Goal: Task Accomplishment & Management: Use online tool/utility

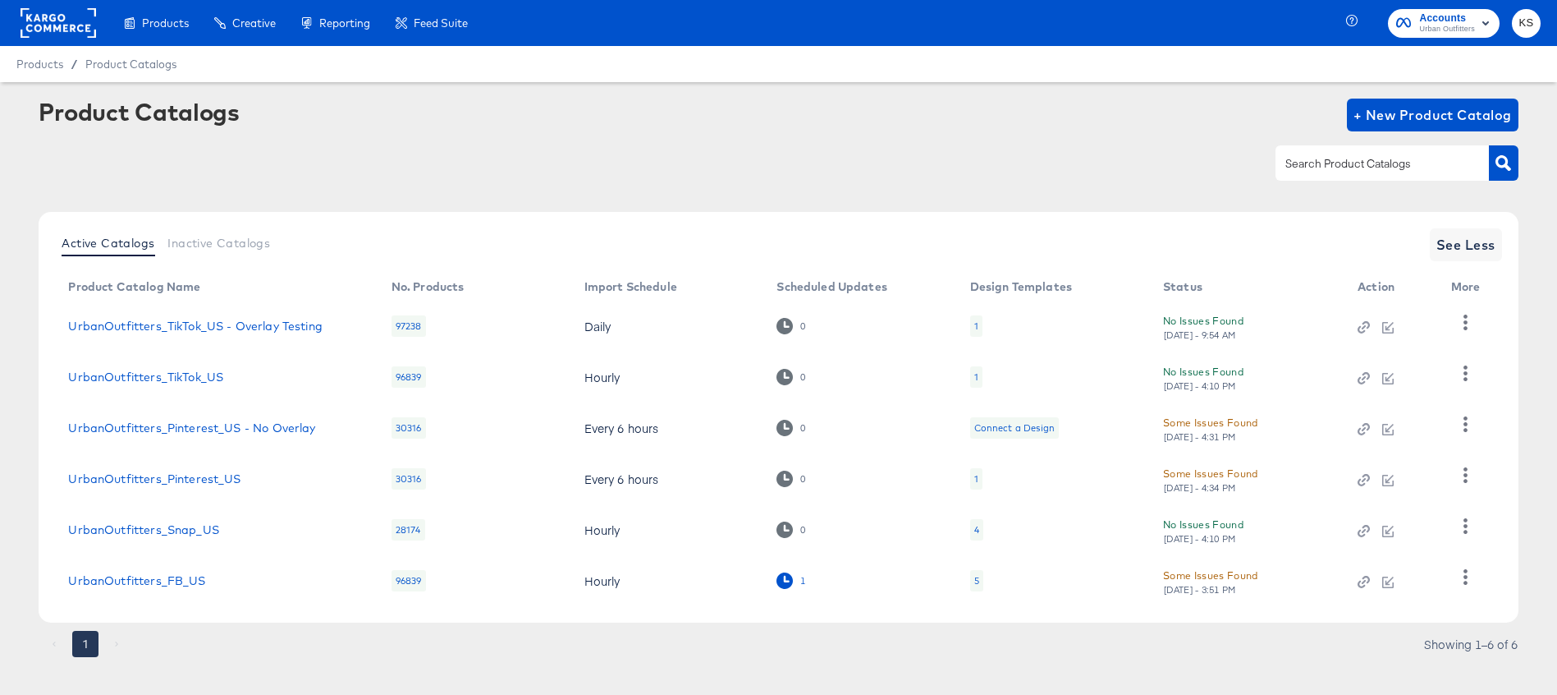
click at [787, 582] on icon at bounding box center [785, 580] width 16 height 16
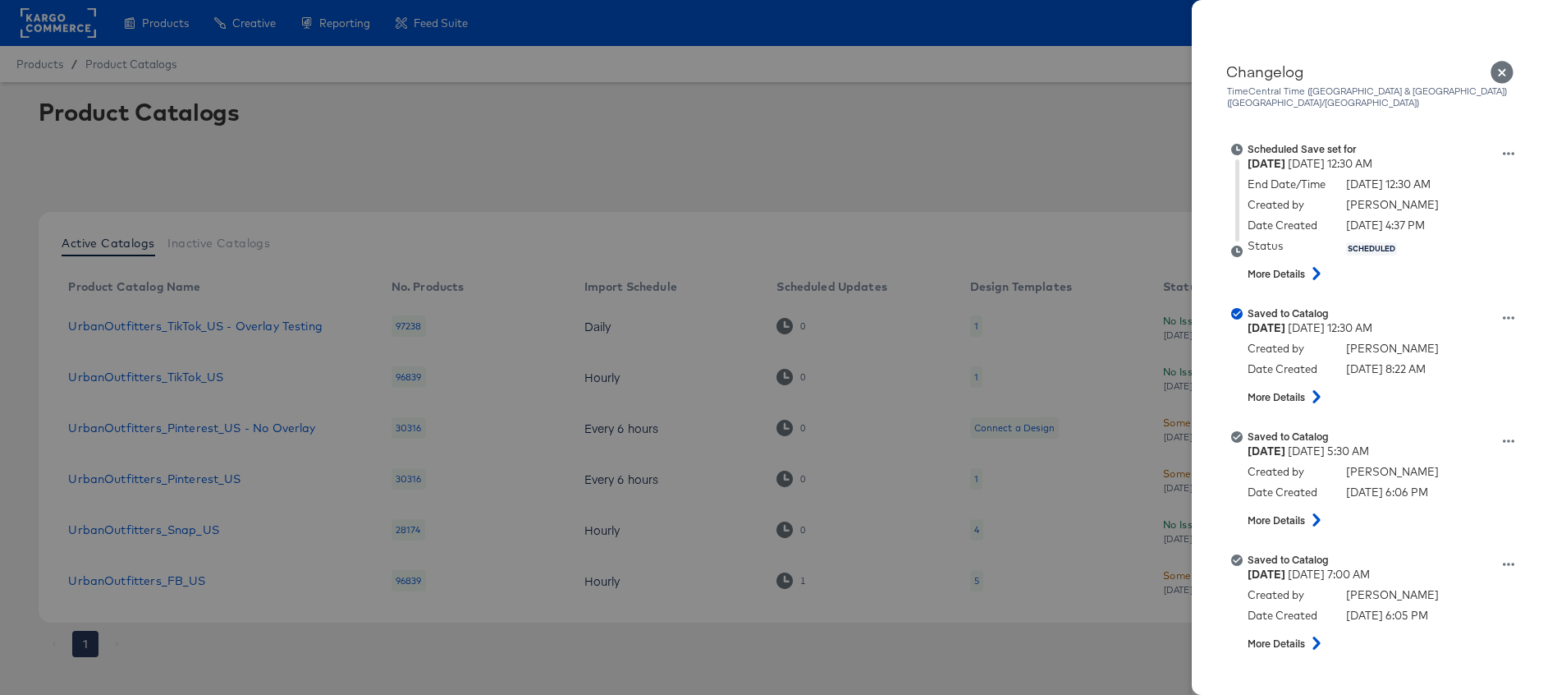
click at [1504, 70] on icon "Close" at bounding box center [1503, 73] width 24 height 24
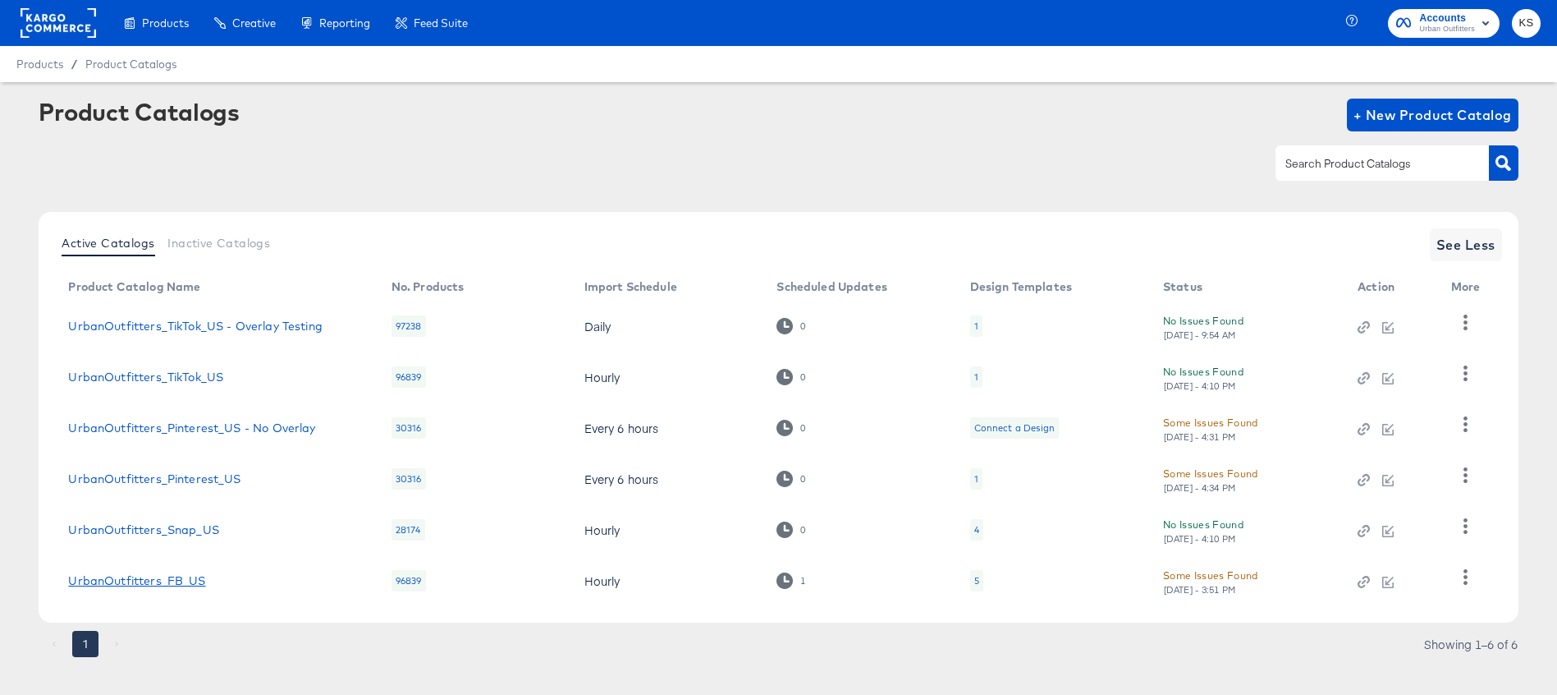
click at [120, 578] on link "UrbanOutfitters_FB_US" at bounding box center [136, 580] width 137 height 13
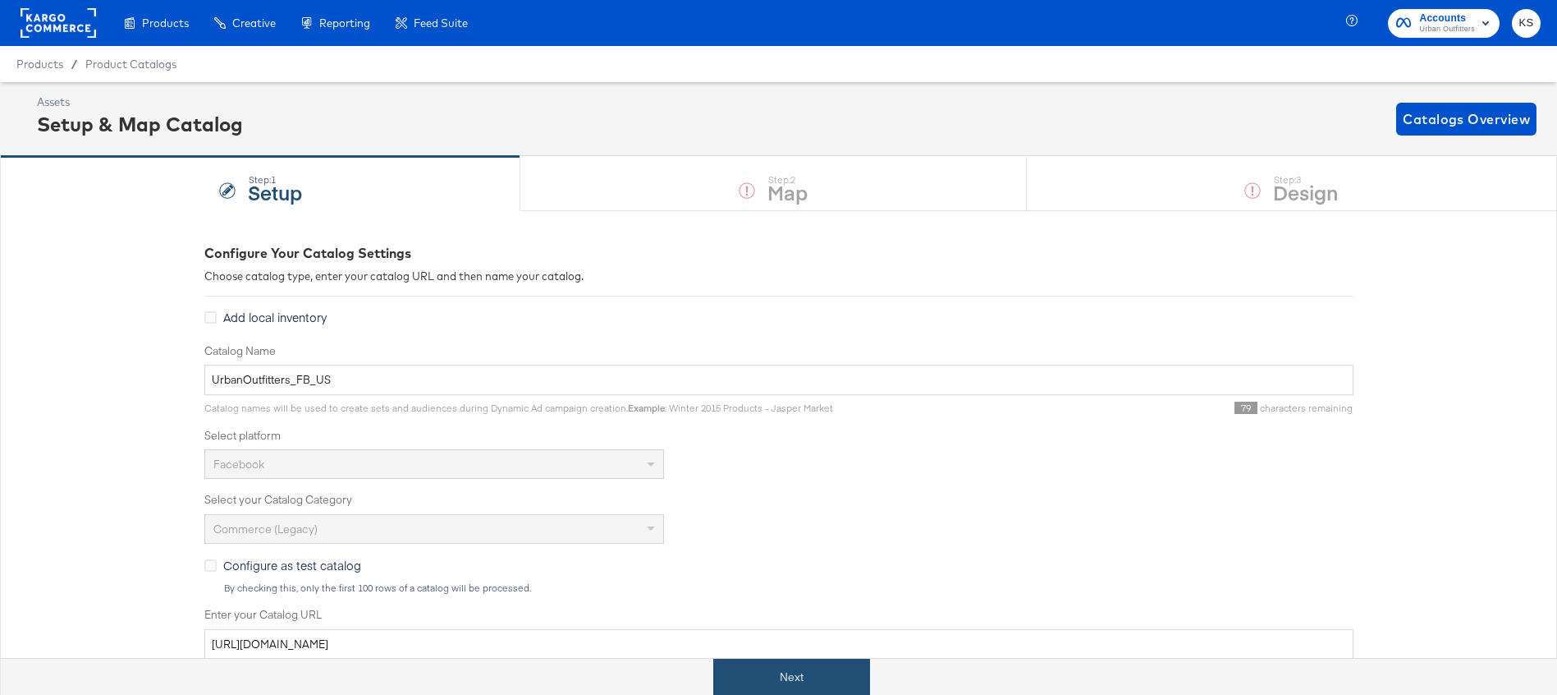
click at [797, 674] on button "Next" at bounding box center [791, 676] width 157 height 37
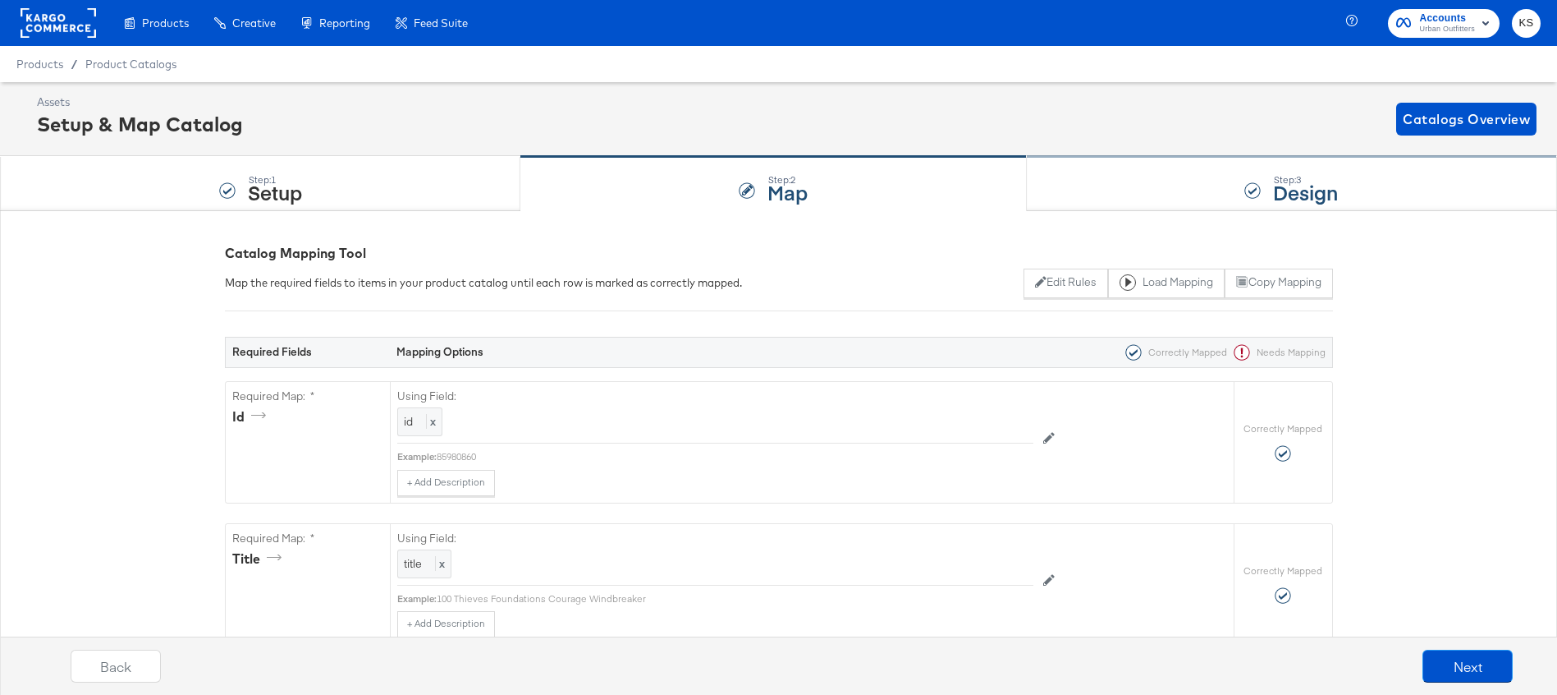
click at [1072, 171] on div "Step: 3 Design" at bounding box center [1292, 184] width 530 height 54
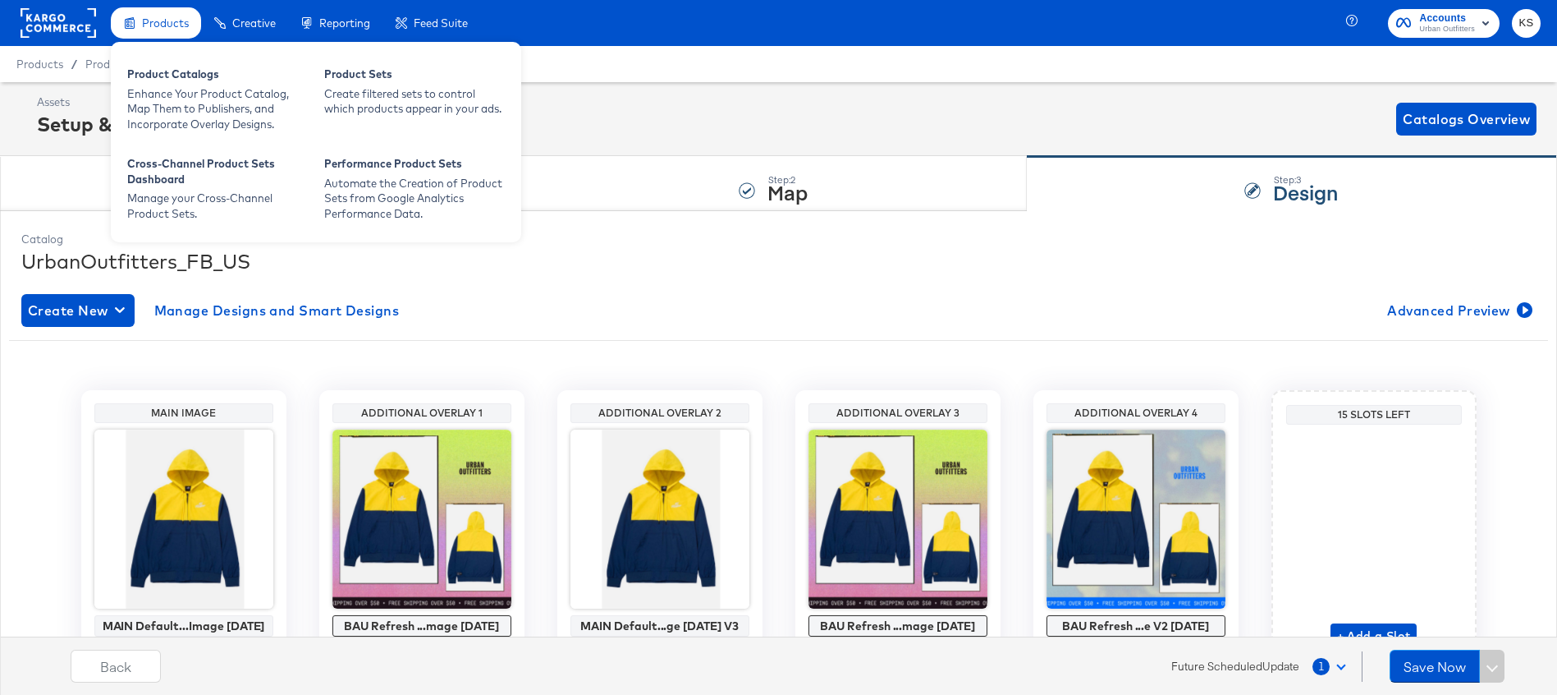
click at [167, 21] on span "Products" at bounding box center [165, 22] width 47 height 13
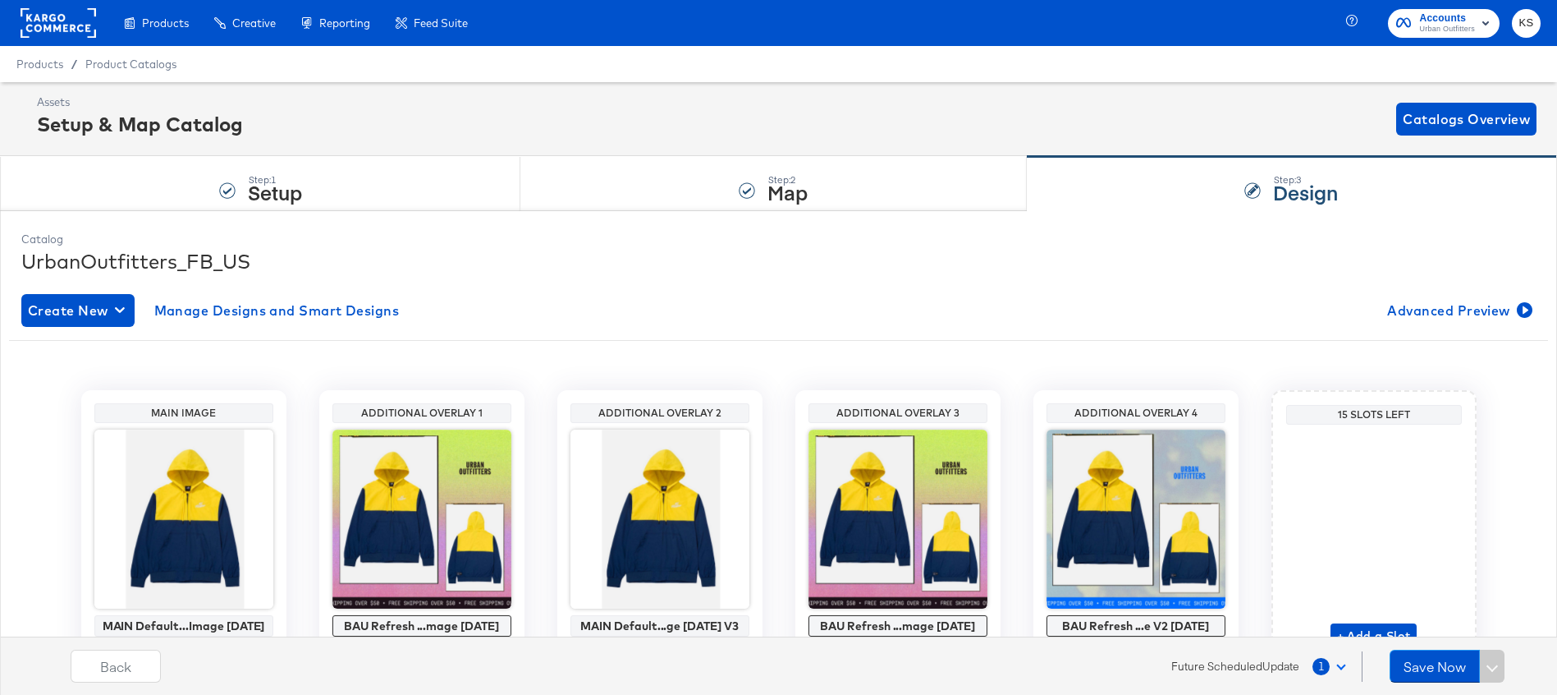
click at [1461, 35] on span "Urban Outfitters" at bounding box center [1447, 29] width 56 height 13
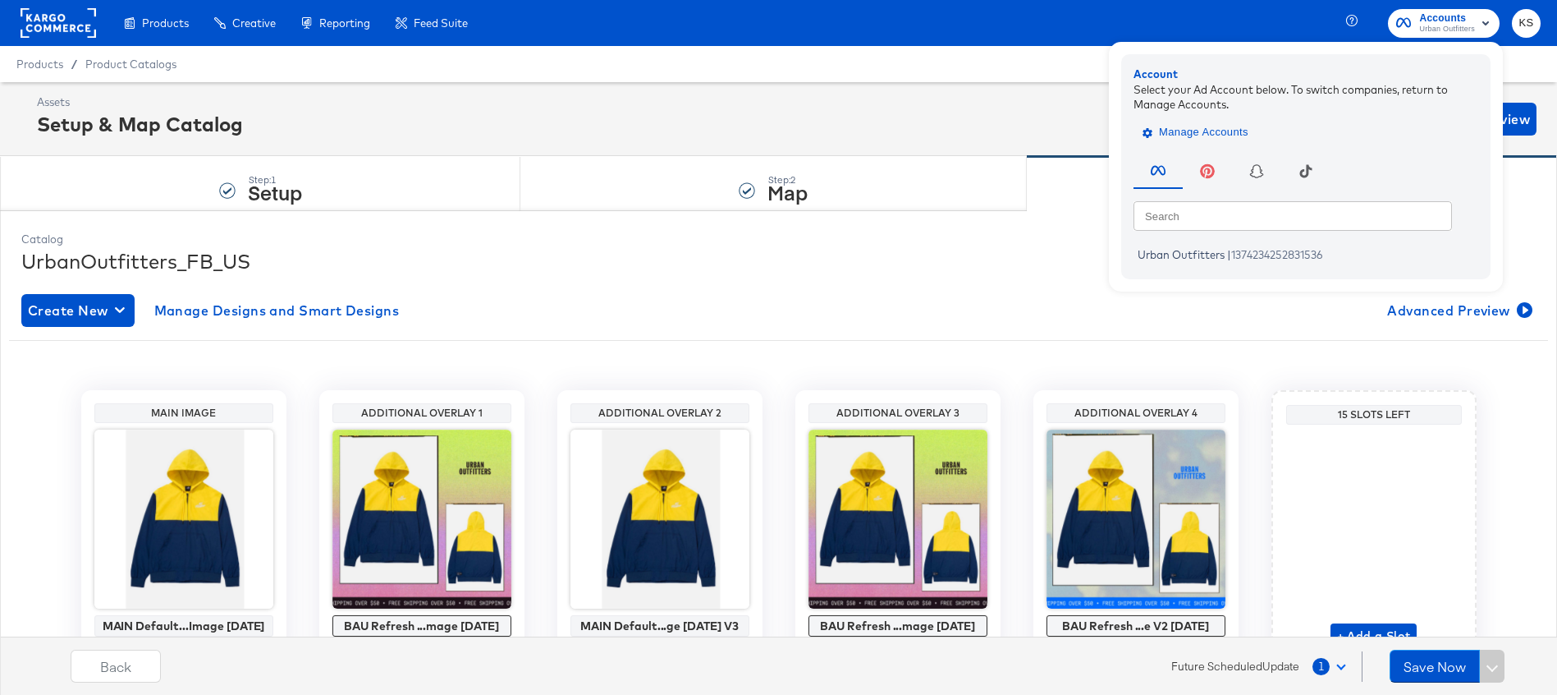
click at [1223, 124] on span "Manage Accounts" at bounding box center [1197, 132] width 103 height 19
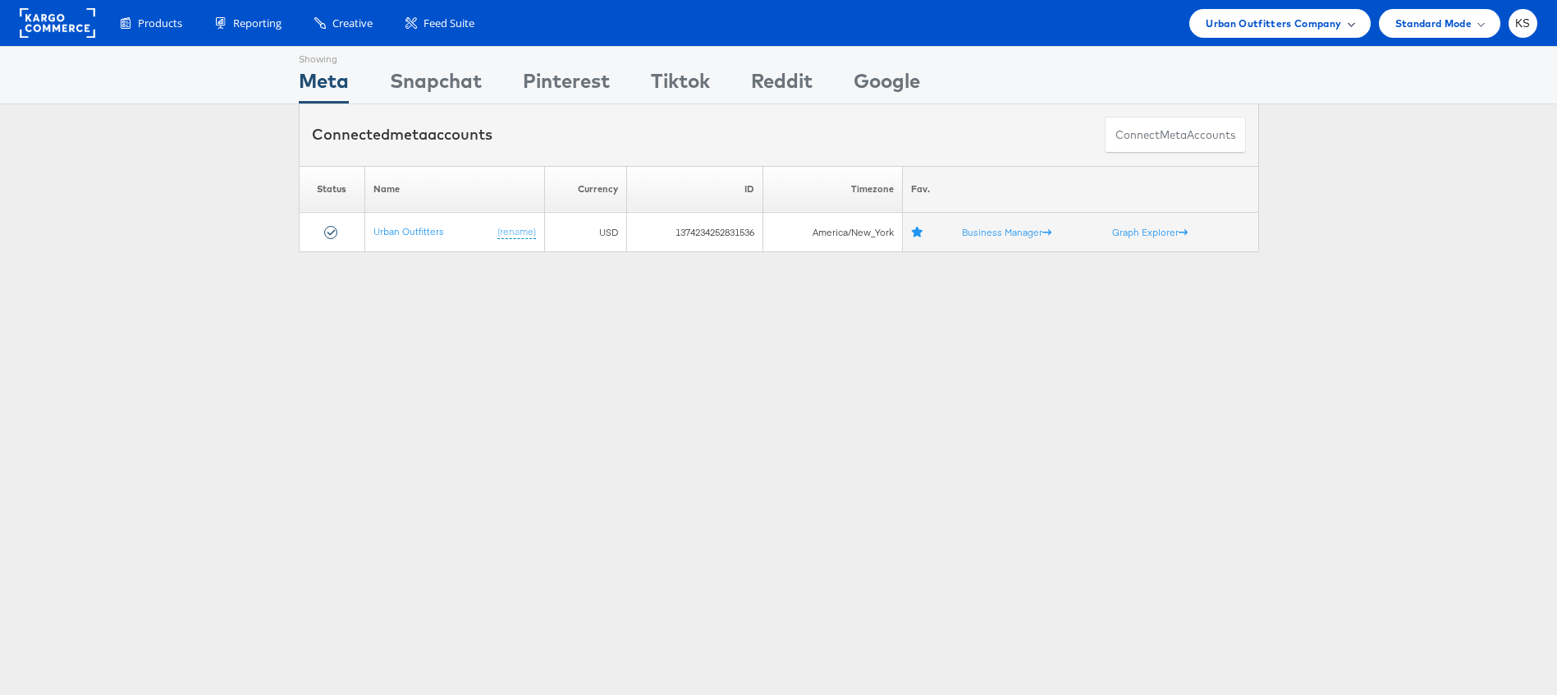
click at [1241, 25] on span "Urban Outfitters Company" at bounding box center [1273, 23] width 135 height 17
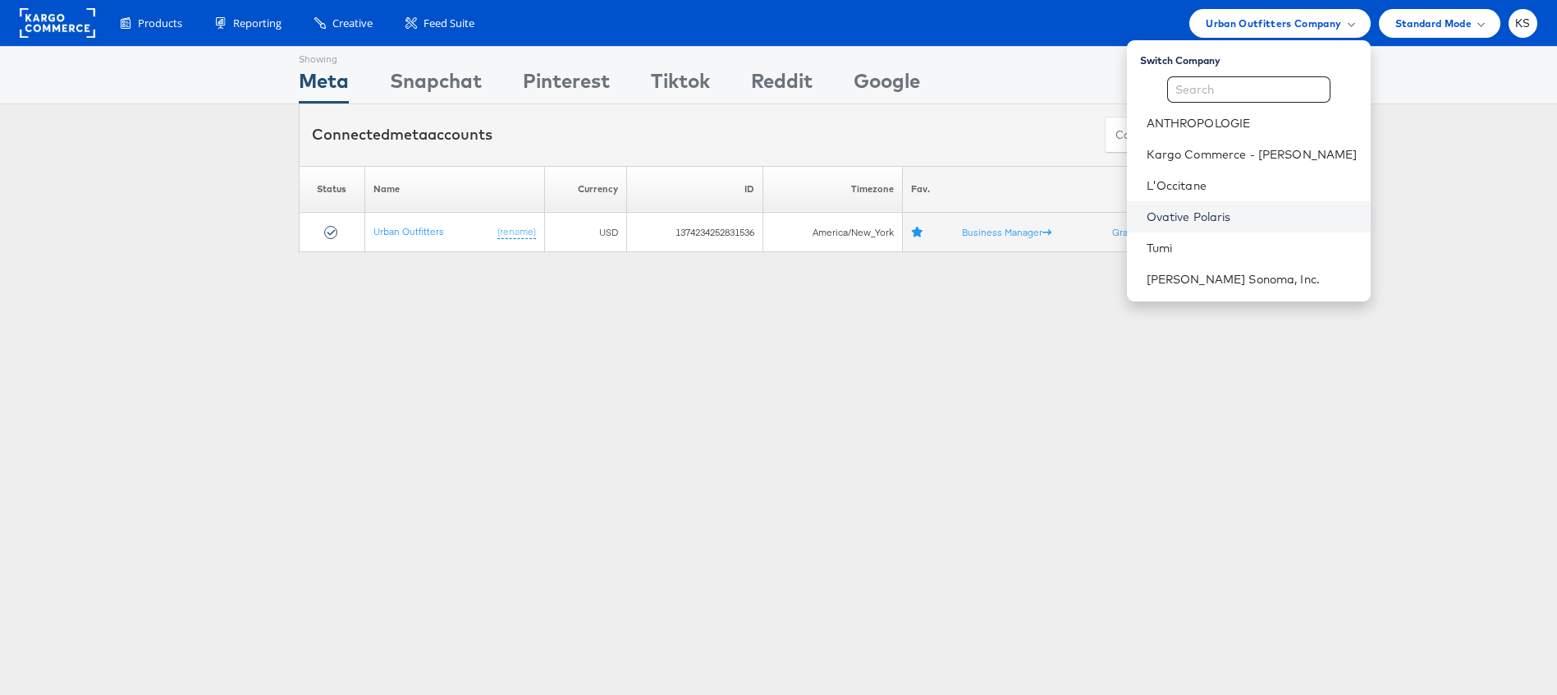
click at [1218, 219] on link "Ovative Polaris" at bounding box center [1252, 217] width 211 height 16
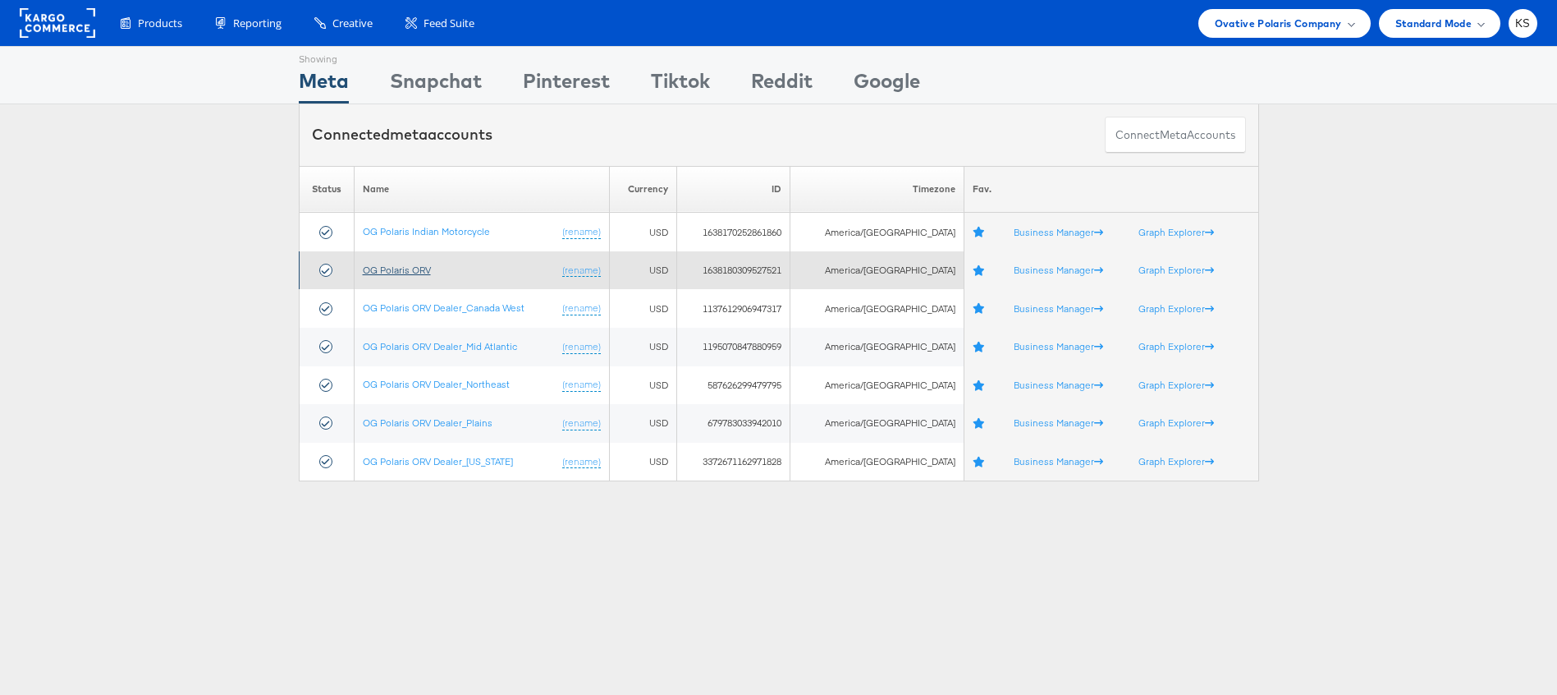
click at [391, 270] on link "OG Polaris ORV" at bounding box center [397, 270] width 68 height 12
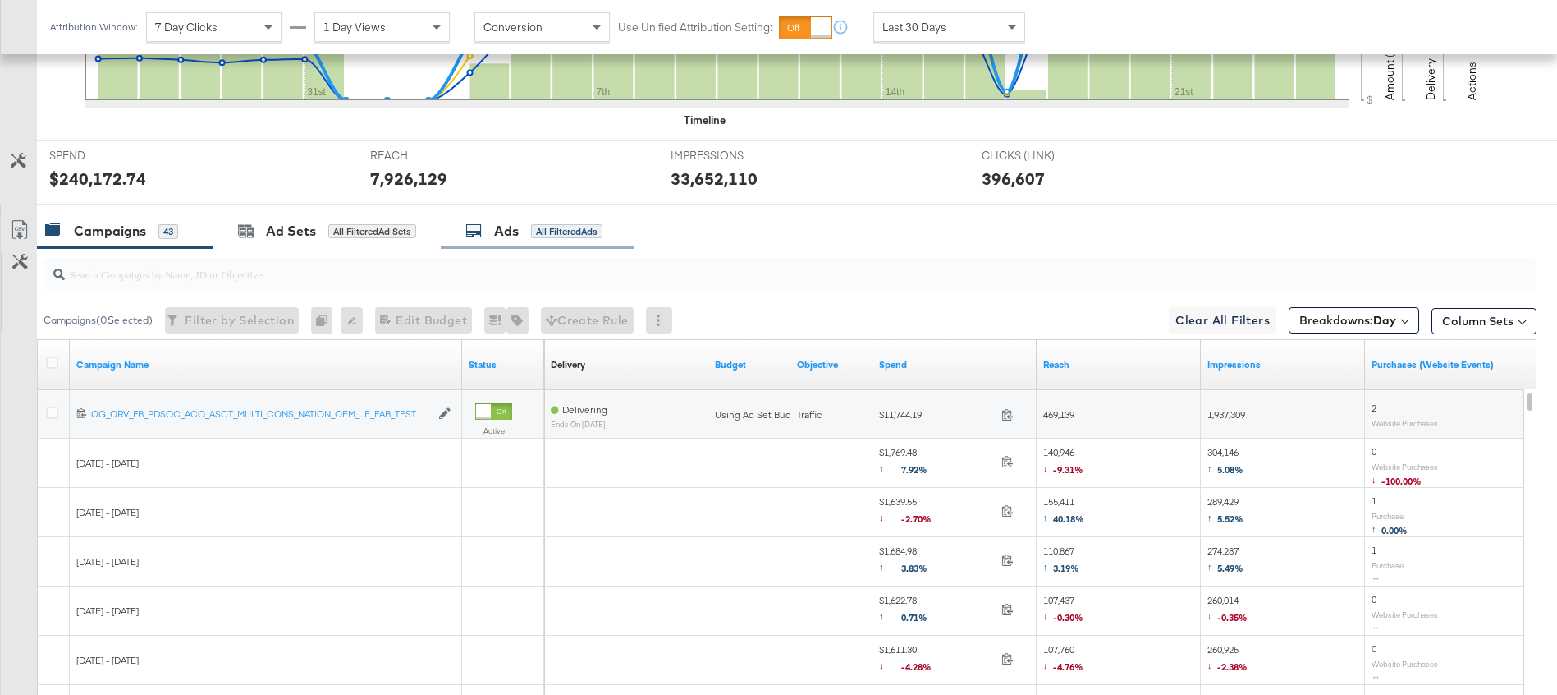
click at [496, 232] on div "Ads" at bounding box center [506, 231] width 25 height 19
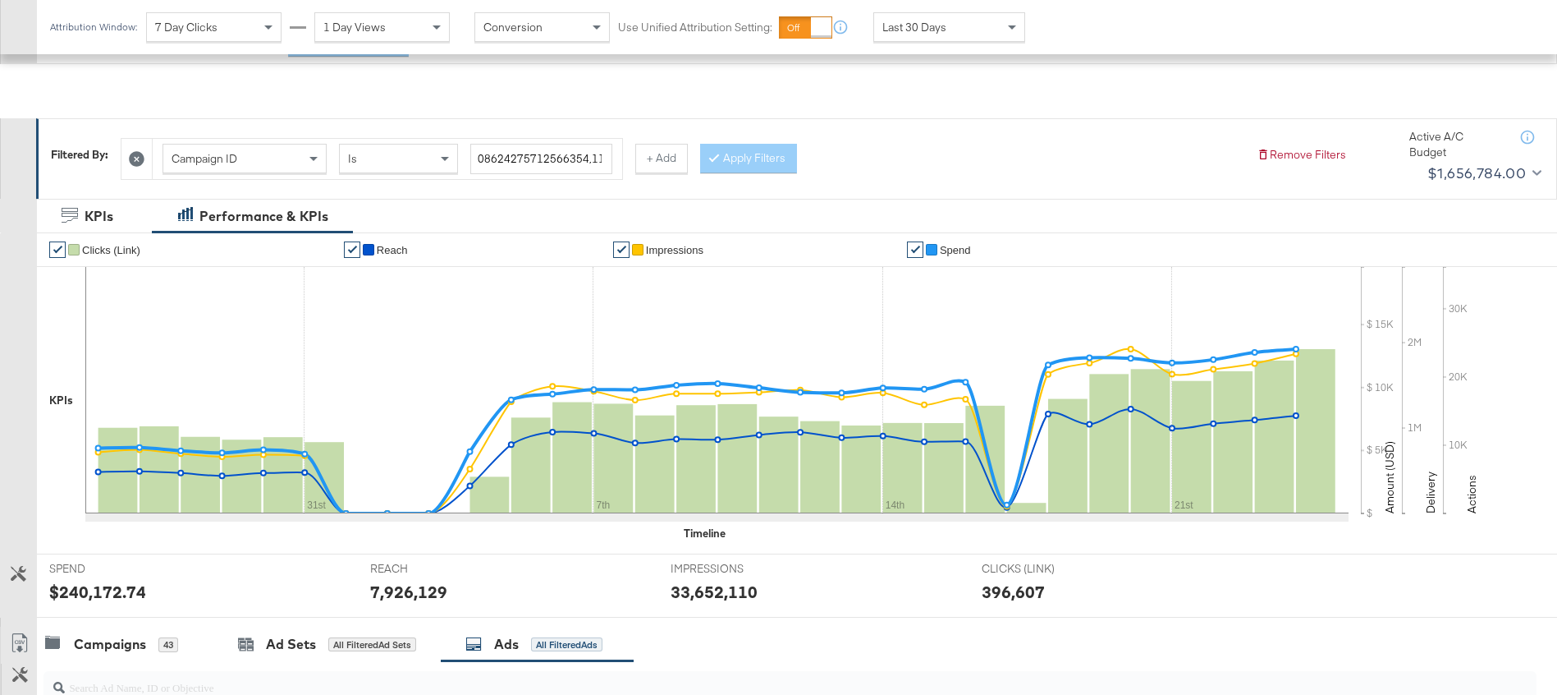
scroll to position [374, 0]
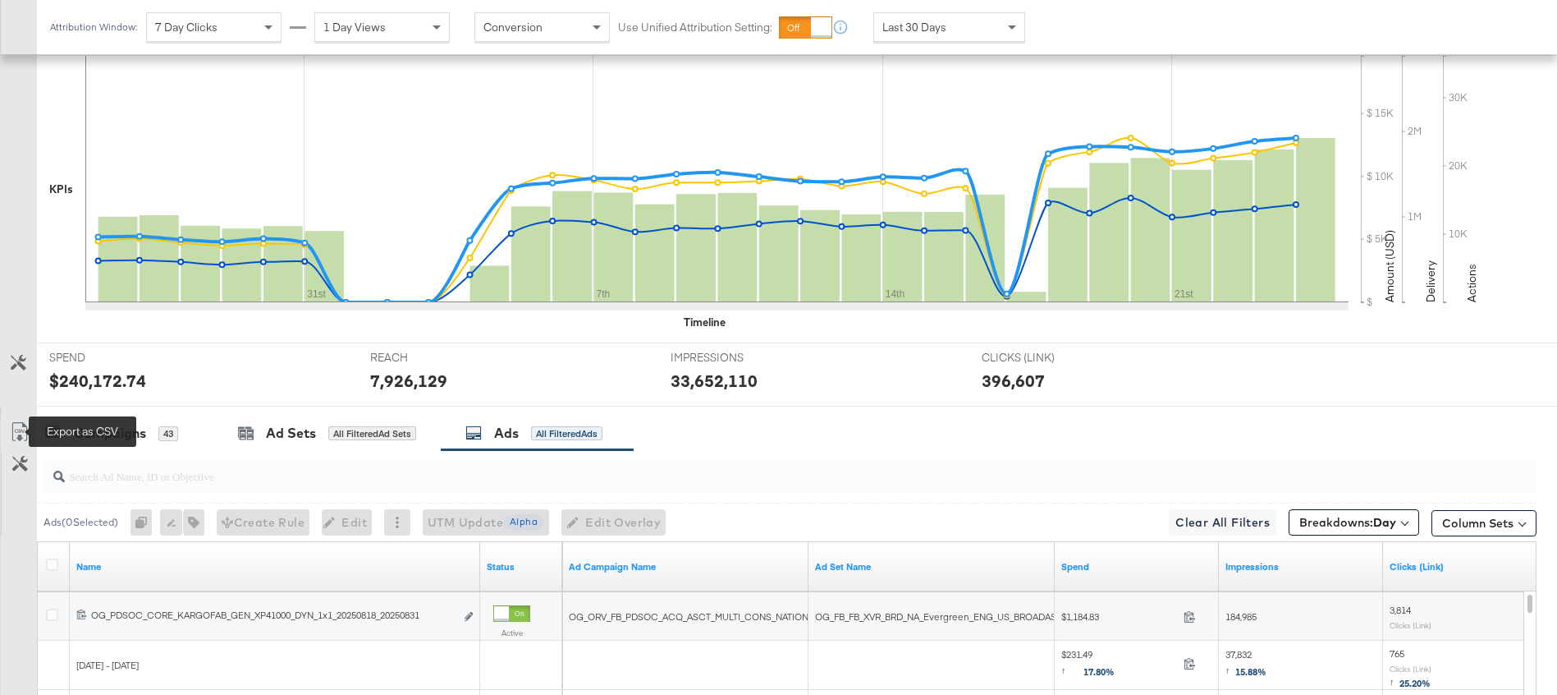
click at [22, 427] on icon at bounding box center [20, 432] width 20 height 20
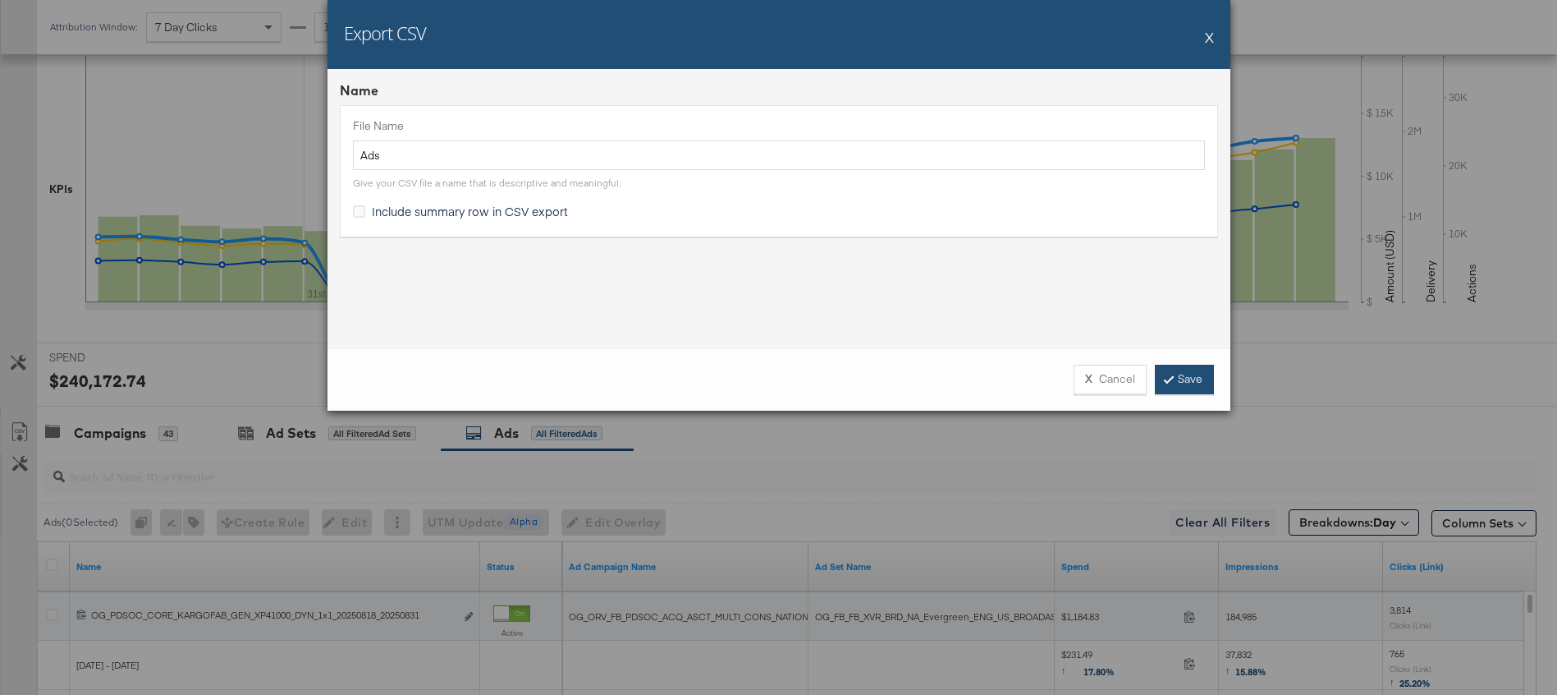
click at [1192, 369] on link "Save" at bounding box center [1184, 380] width 59 height 30
